Goal: Task Accomplishment & Management: Manage account settings

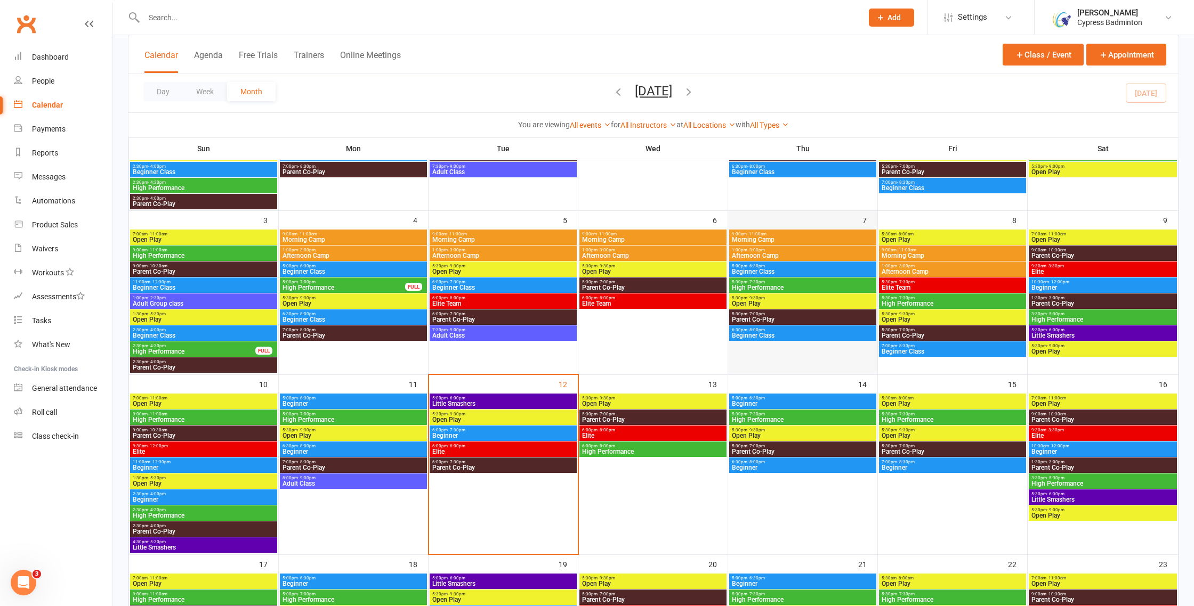
scroll to position [256, 0]
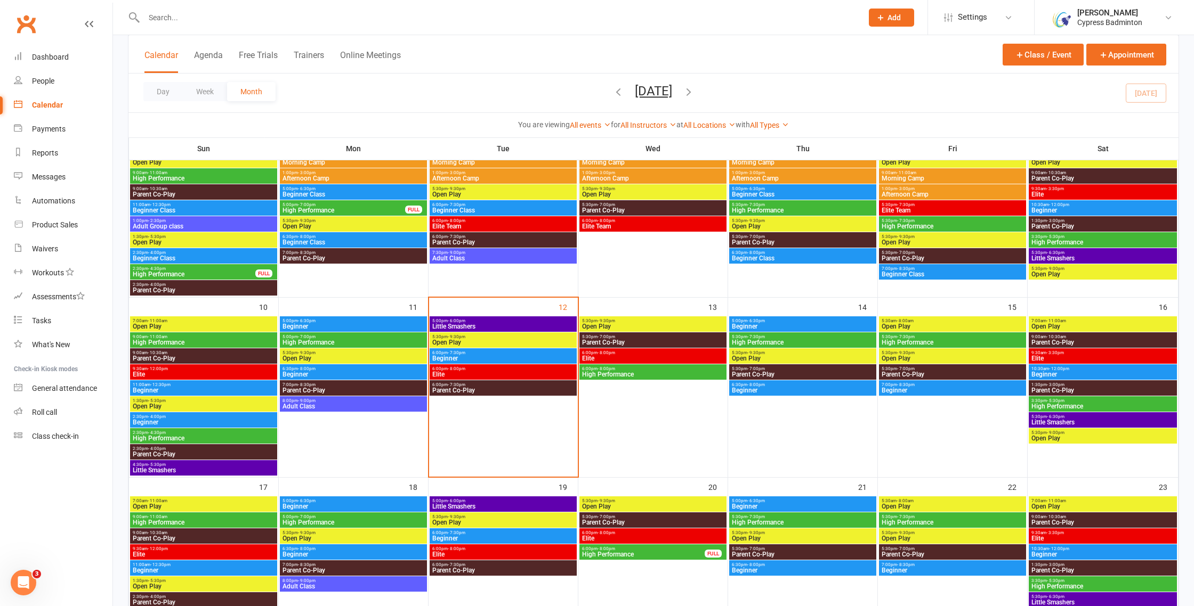
click at [772, 338] on span "5:30pm - 7:30pm" at bounding box center [802, 337] width 143 height 5
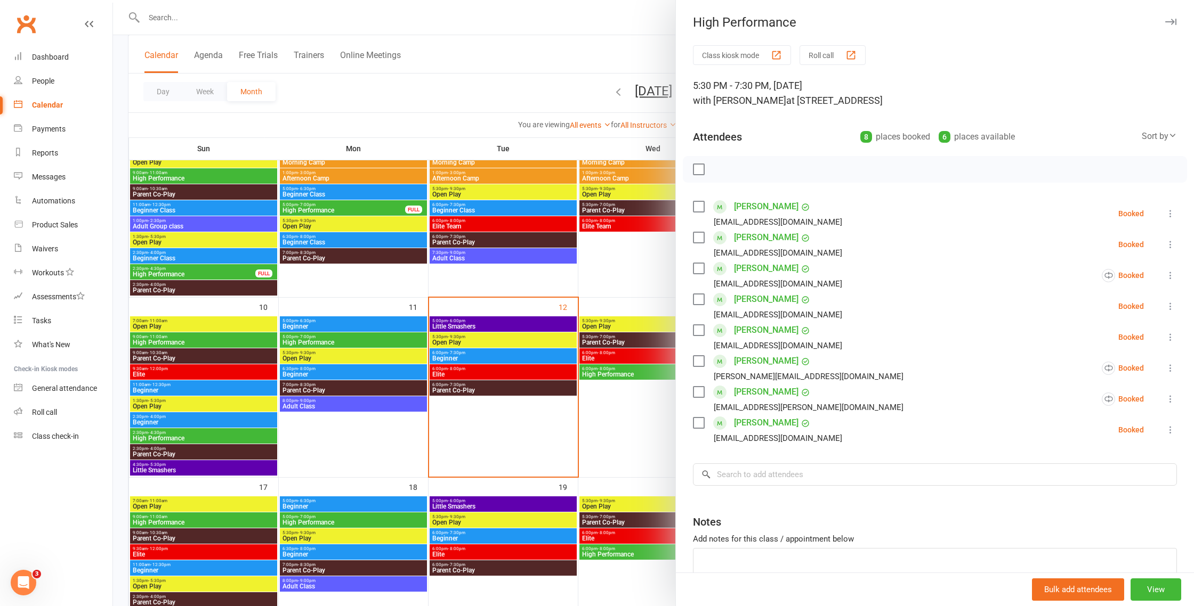
click at [575, 418] on div at bounding box center [653, 303] width 1081 height 606
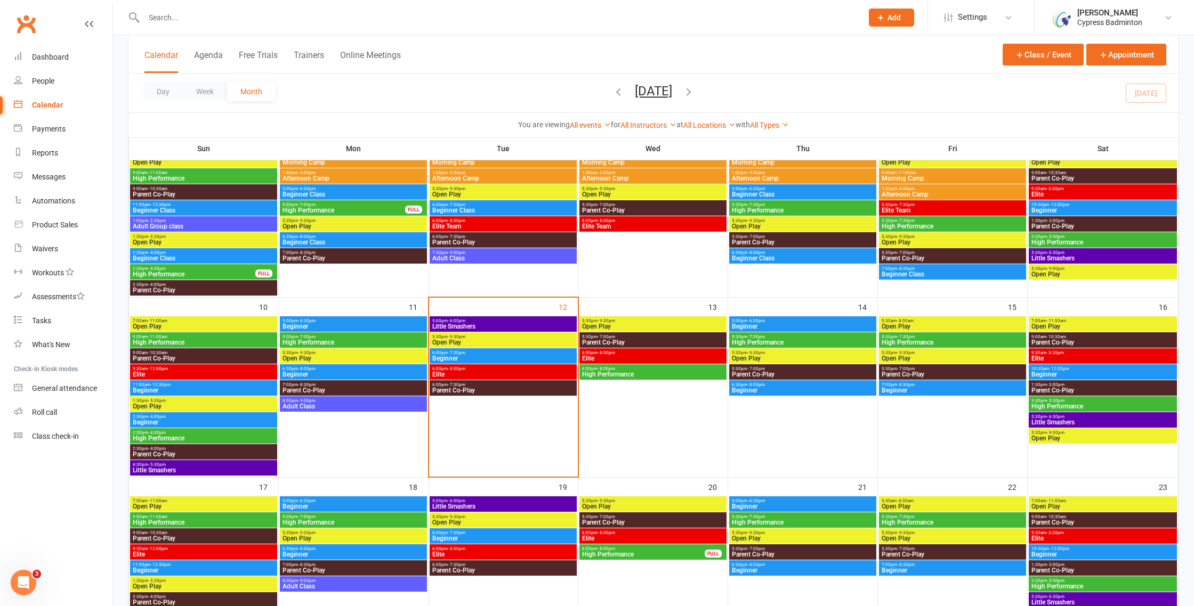
click at [769, 392] on span "Beginner" at bounding box center [802, 390] width 143 height 6
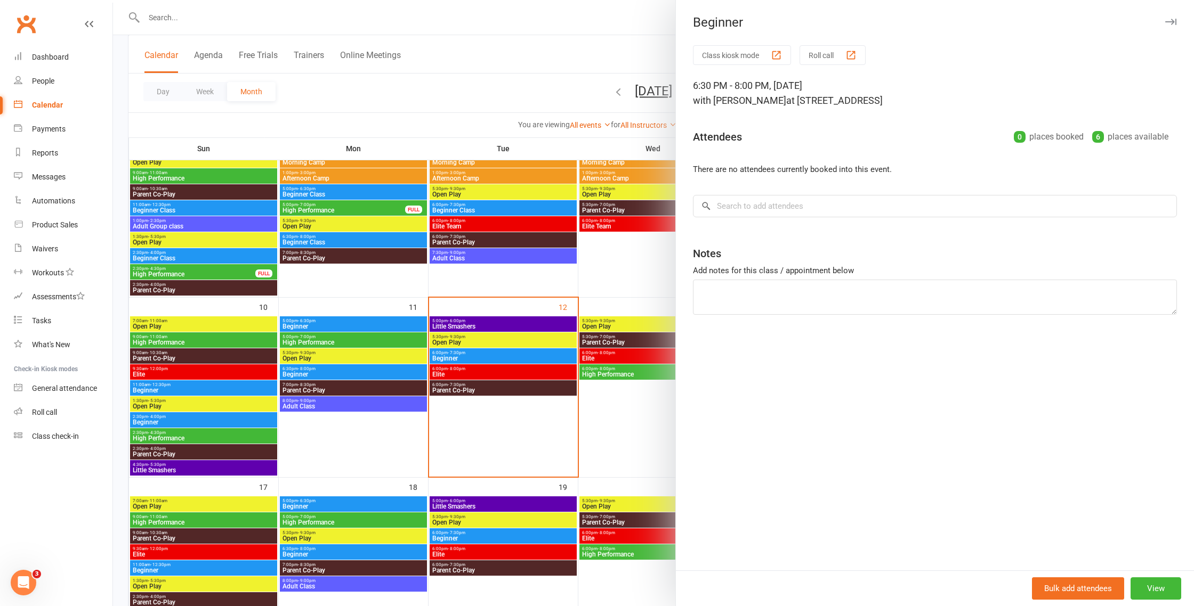
click at [644, 415] on div at bounding box center [653, 303] width 1081 height 606
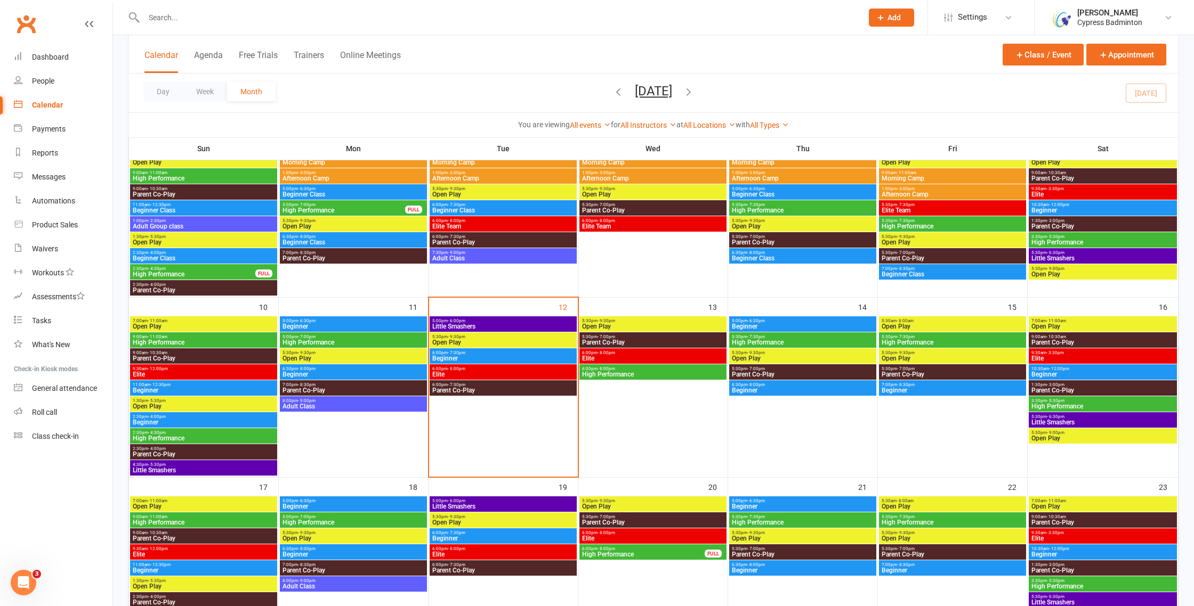
click at [766, 385] on span "6:30pm - 8:00pm" at bounding box center [802, 385] width 143 height 5
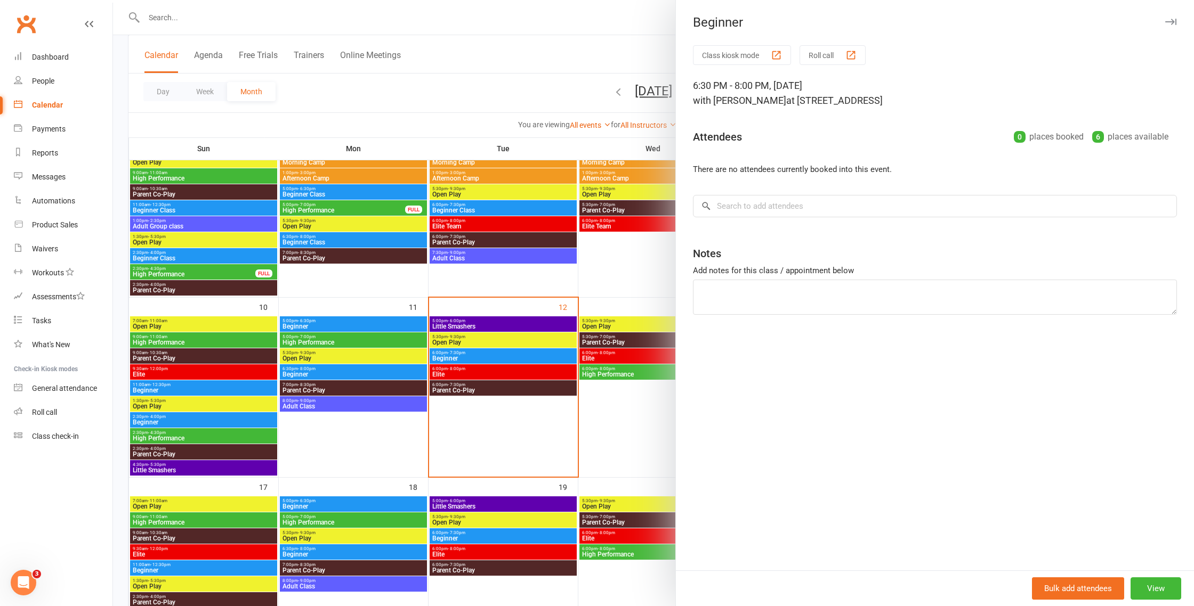
click at [555, 274] on div at bounding box center [653, 303] width 1081 height 606
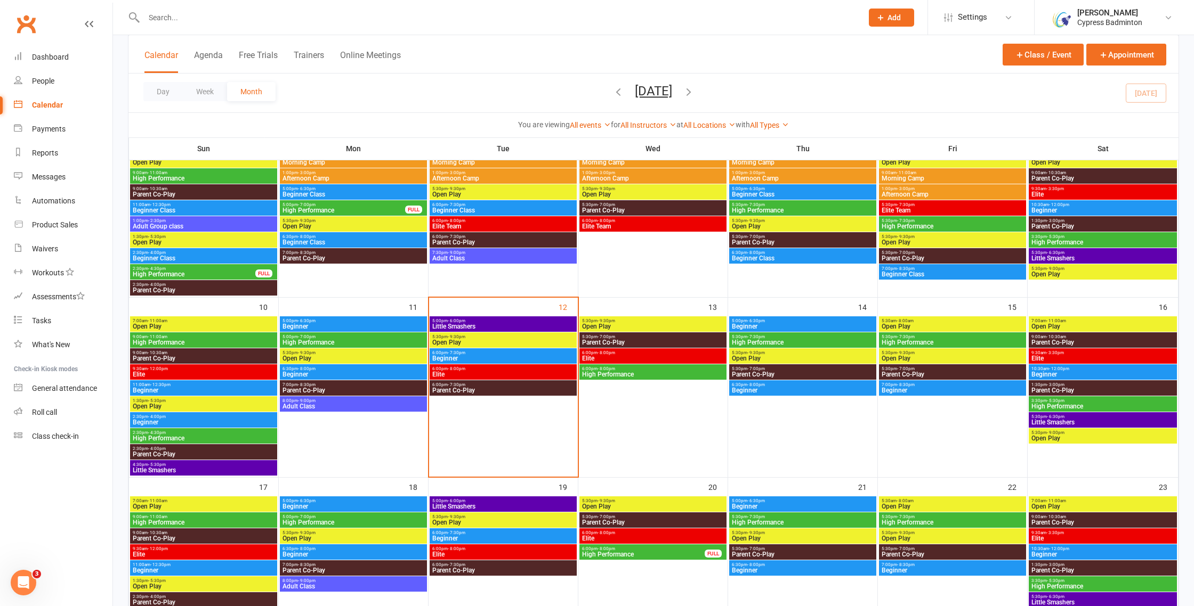
click at [939, 339] on span "High Performance" at bounding box center [952, 342] width 143 height 6
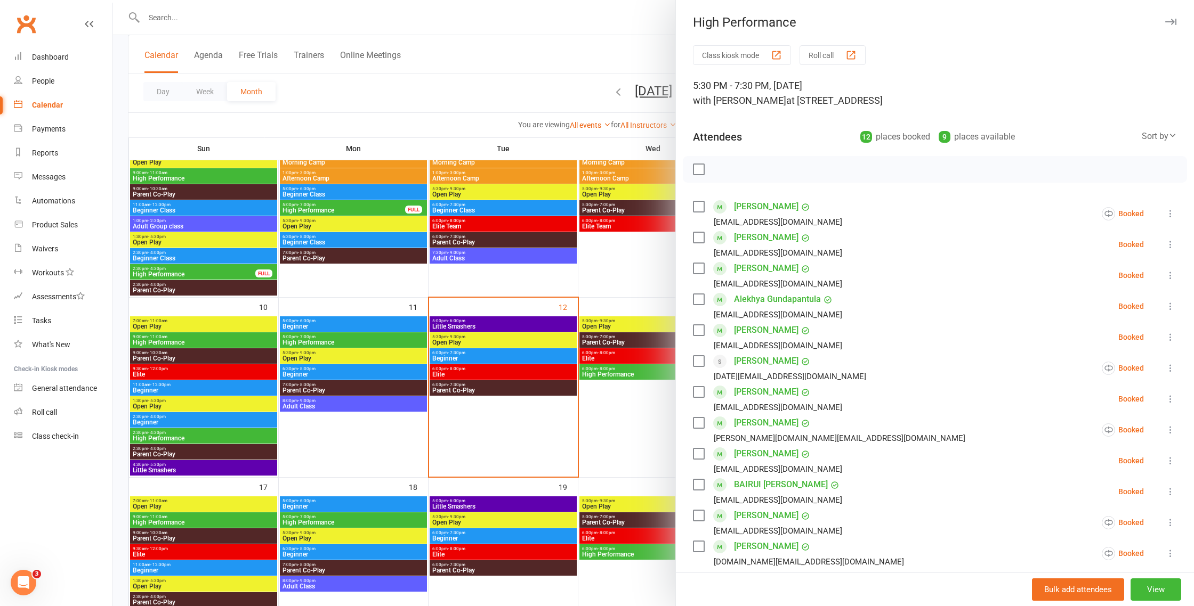
click at [606, 437] on div at bounding box center [653, 303] width 1081 height 606
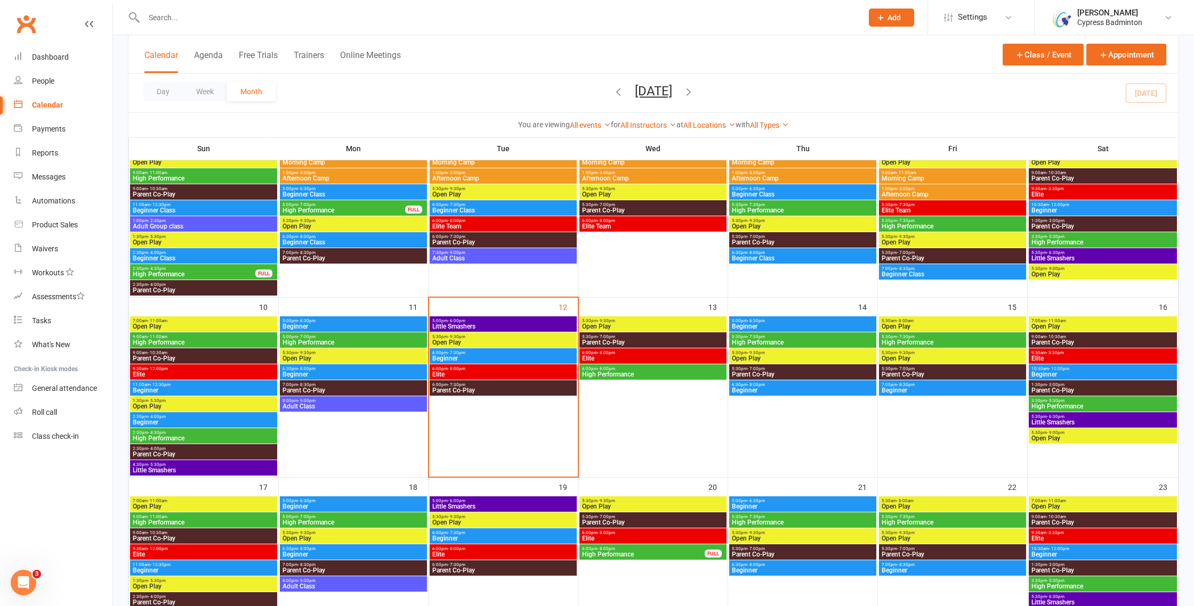
click at [943, 342] on span "High Performance" at bounding box center [952, 342] width 143 height 6
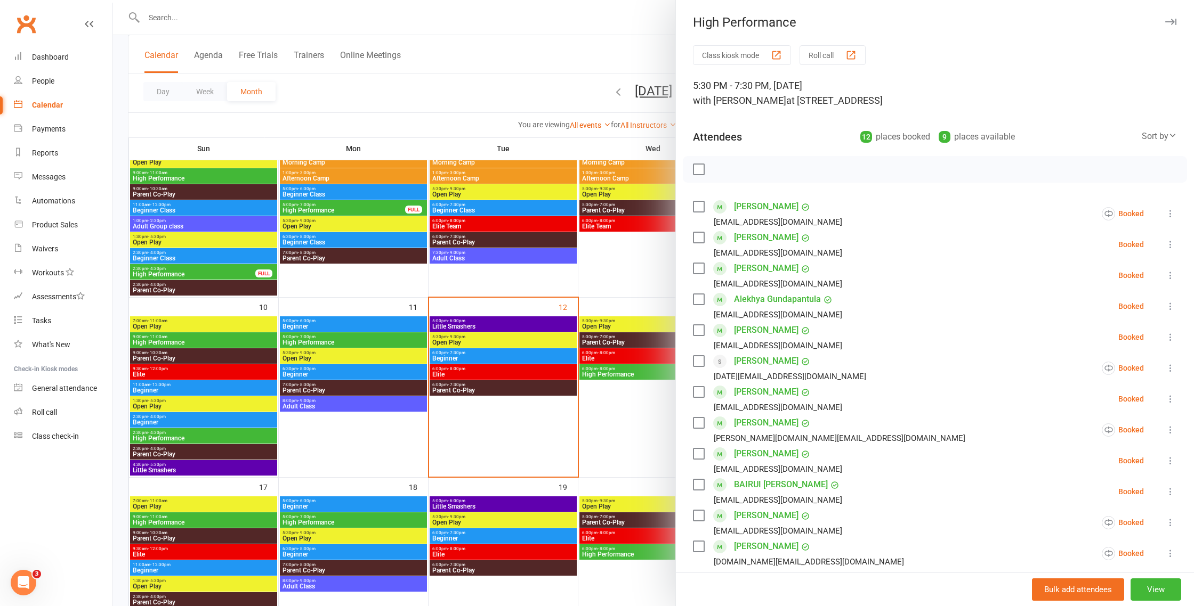
click at [602, 418] on div at bounding box center [653, 303] width 1081 height 606
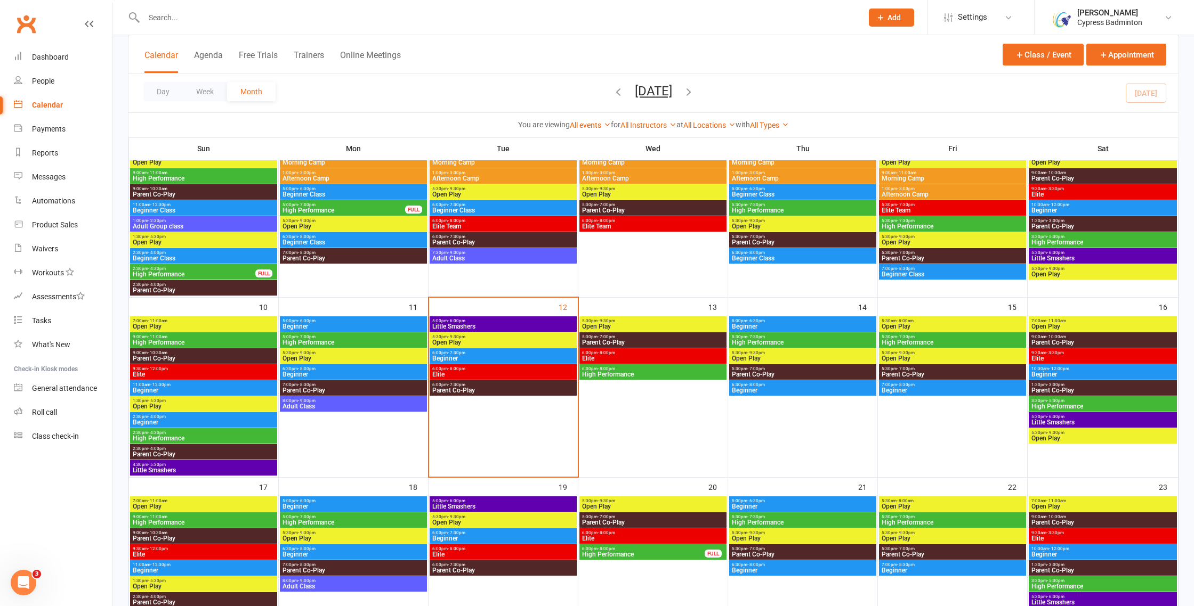
click at [936, 342] on span "High Performance" at bounding box center [952, 342] width 143 height 6
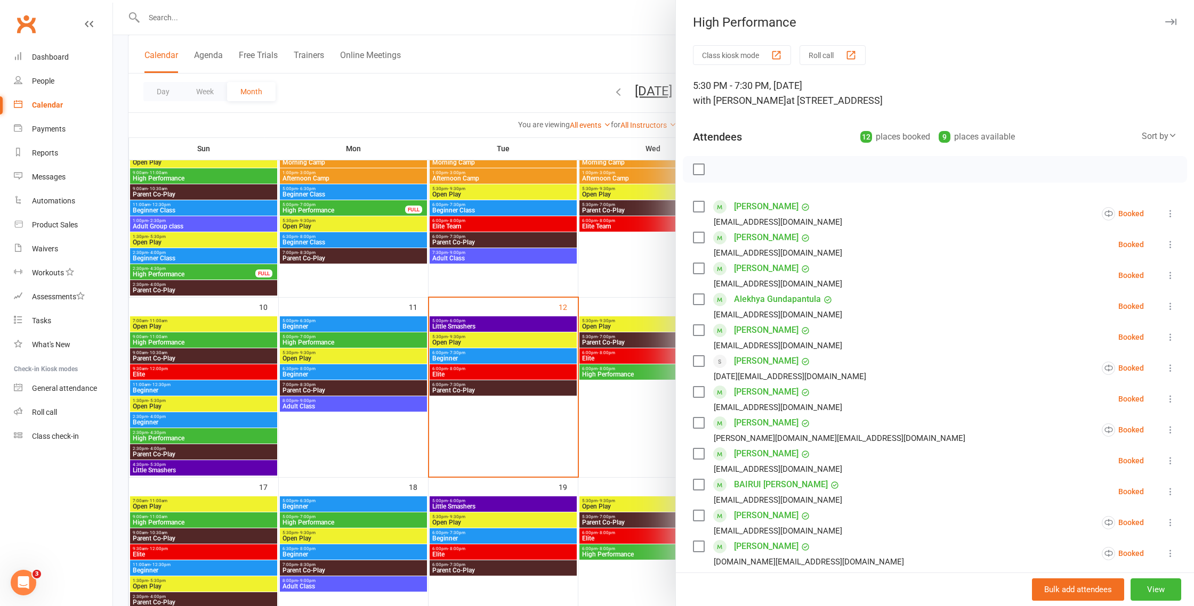
click at [1170, 431] on icon at bounding box center [1170, 430] width 11 height 11
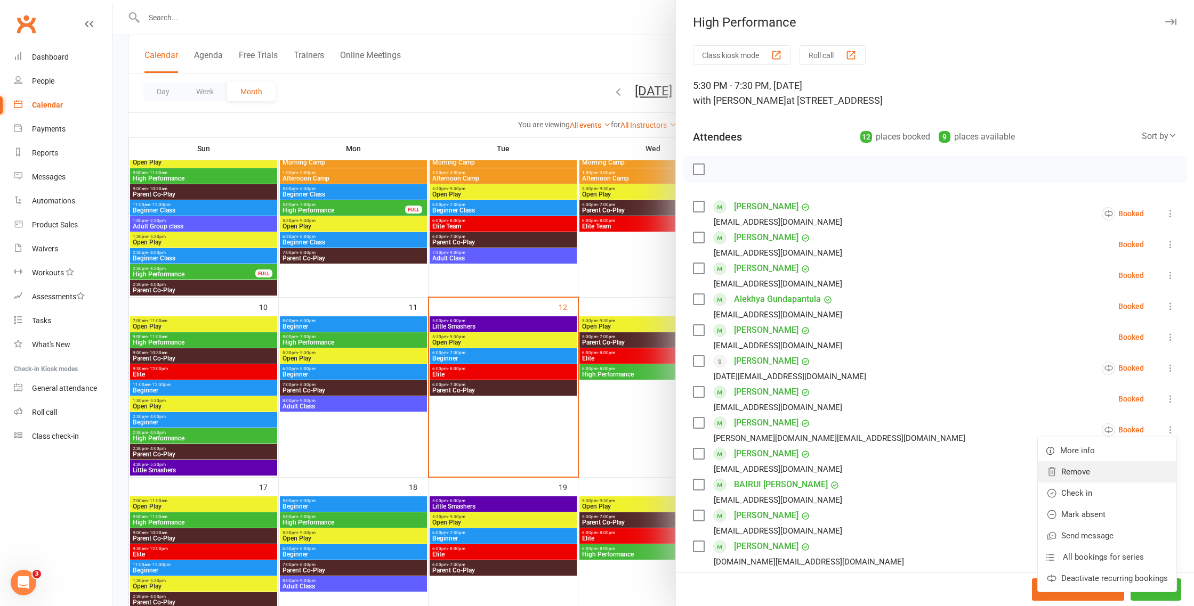
click at [1089, 478] on link "Remove" at bounding box center [1106, 471] width 139 height 21
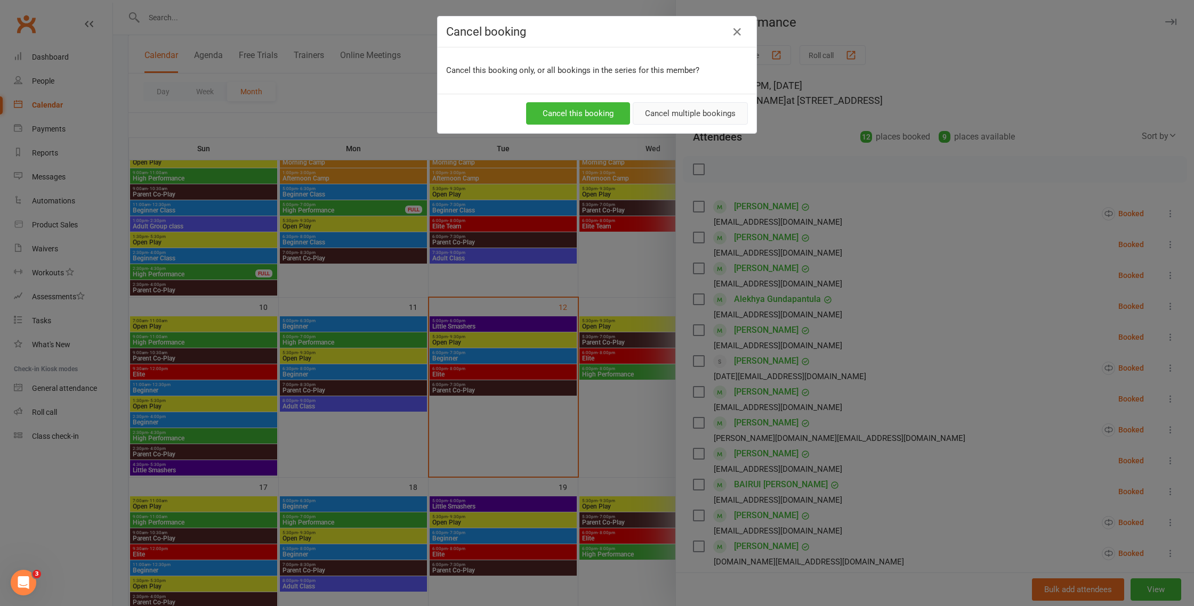
click at [717, 113] on button "Cancel multiple bookings" at bounding box center [689, 113] width 115 height 22
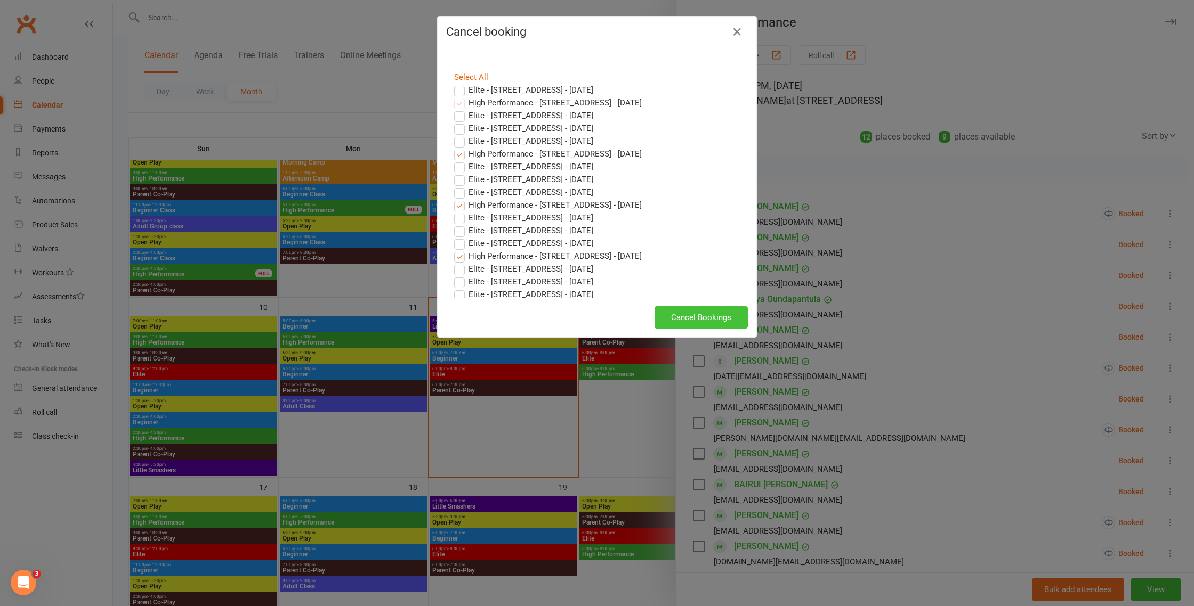
click at [733, 317] on button "Cancel Bookings" at bounding box center [700, 317] width 93 height 22
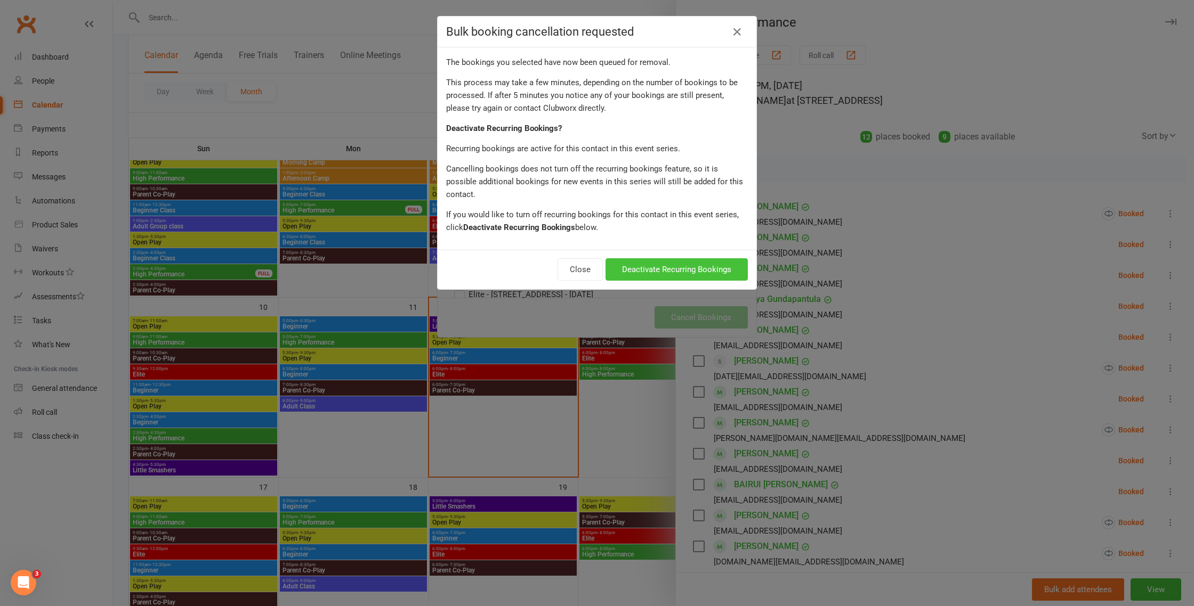
click at [720, 263] on button "Deactivate Recurring Bookings" at bounding box center [676, 269] width 142 height 22
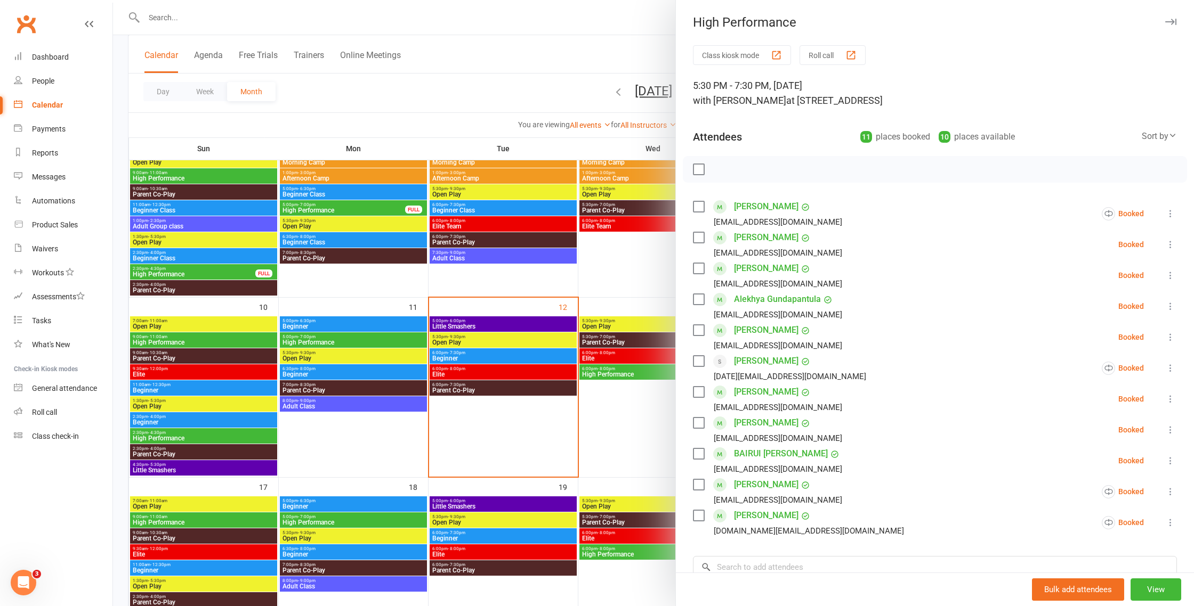
click at [650, 415] on div at bounding box center [653, 303] width 1081 height 606
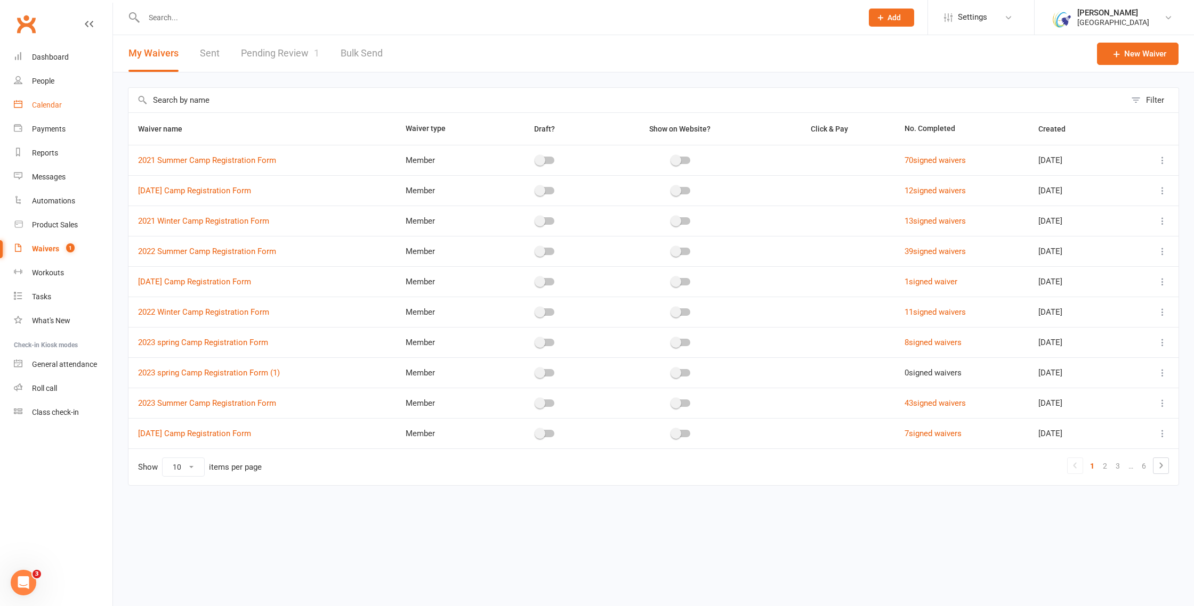
click at [53, 104] on div "Calendar" at bounding box center [47, 105] width 30 height 9
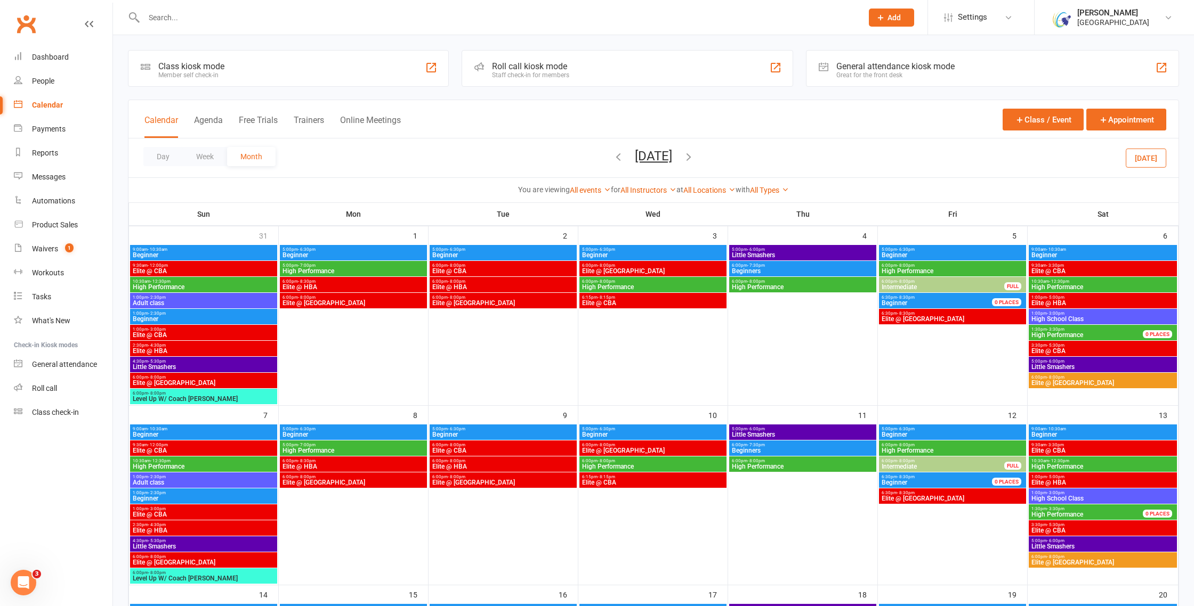
drag, startPoint x: 249, startPoint y: 160, endPoint x: 258, endPoint y: 161, distance: 9.2
click at [249, 160] on button "Month" at bounding box center [251, 156] width 48 height 19
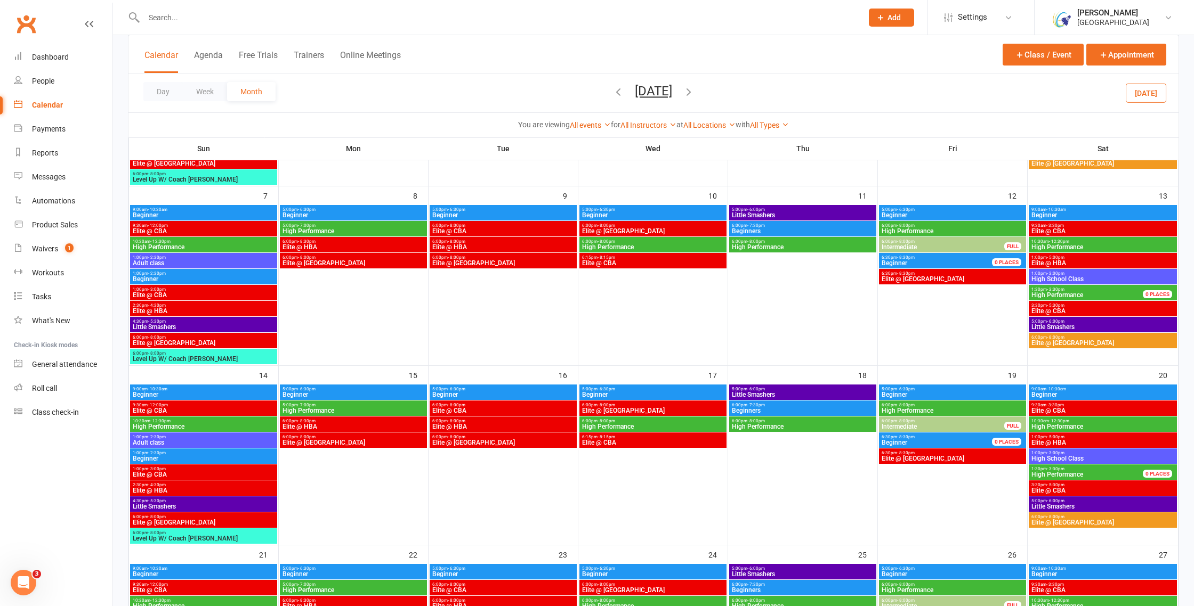
scroll to position [220, 0]
